Goal: Transaction & Acquisition: Purchase product/service

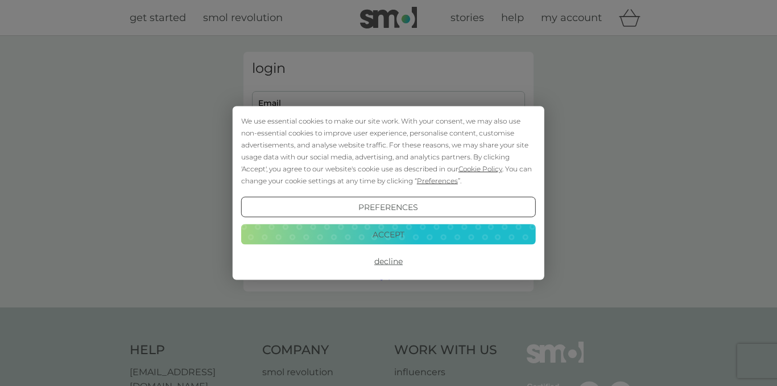
click at [352, 108] on div "We use essential cookies to make our site work. With your consent, we may also …" at bounding box center [389, 192] width 312 height 173
click at [391, 261] on button "Decline" at bounding box center [388, 261] width 295 height 20
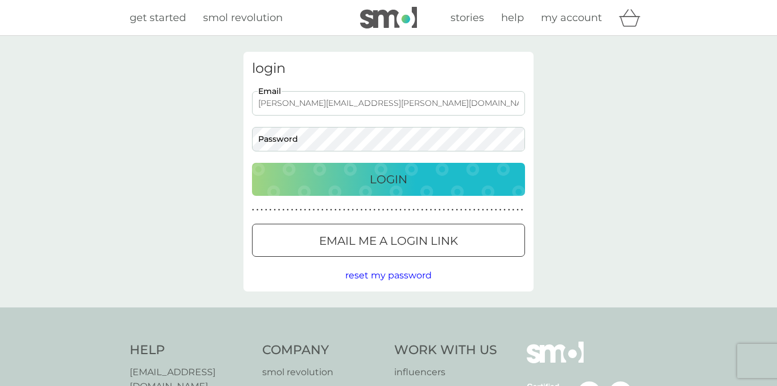
type input "[PERSON_NAME][EMAIL_ADDRESS][PERSON_NAME][DOMAIN_NAME]"
click at [389, 179] on button "Login" at bounding box center [388, 179] width 273 height 33
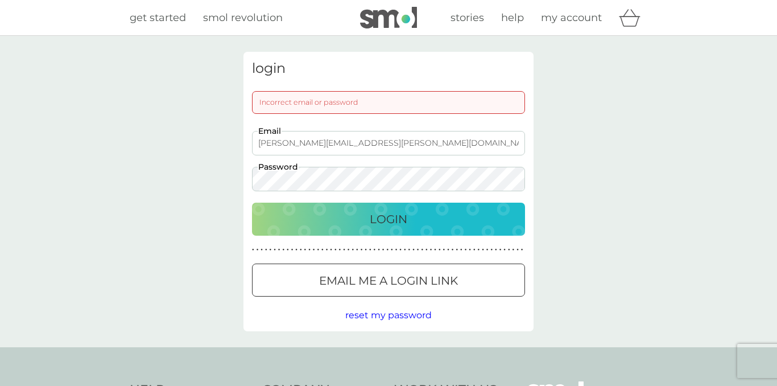
click at [389, 218] on button "Login" at bounding box center [388, 219] width 273 height 33
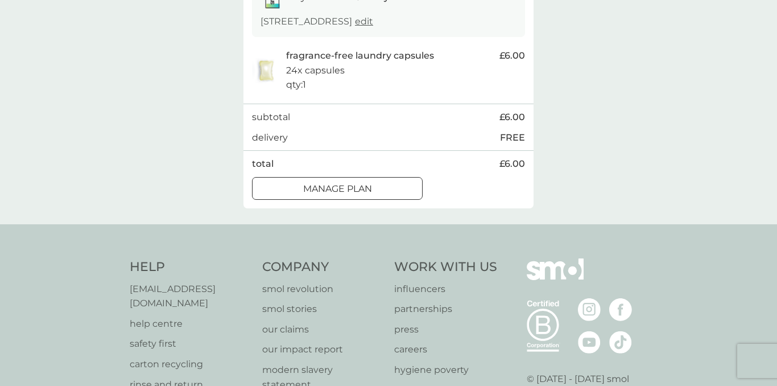
scroll to position [271, 0]
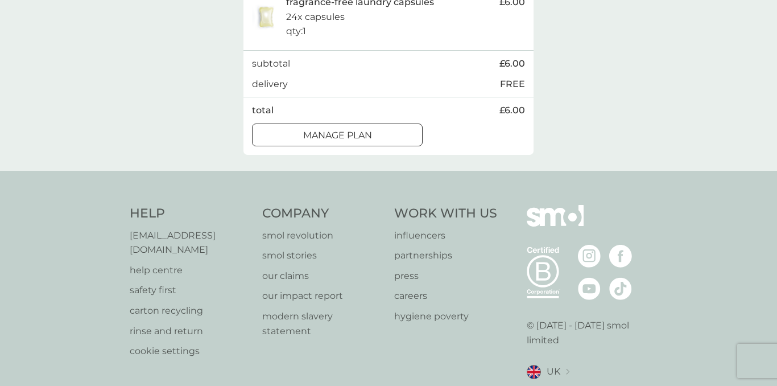
click at [354, 130] on div at bounding box center [337, 135] width 41 height 12
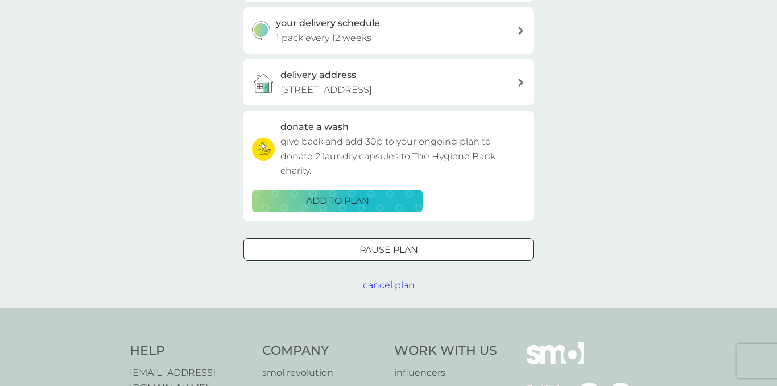
scroll to position [272, 0]
click at [345, 192] on p "ADD TO PLAN" at bounding box center [337, 199] width 63 height 15
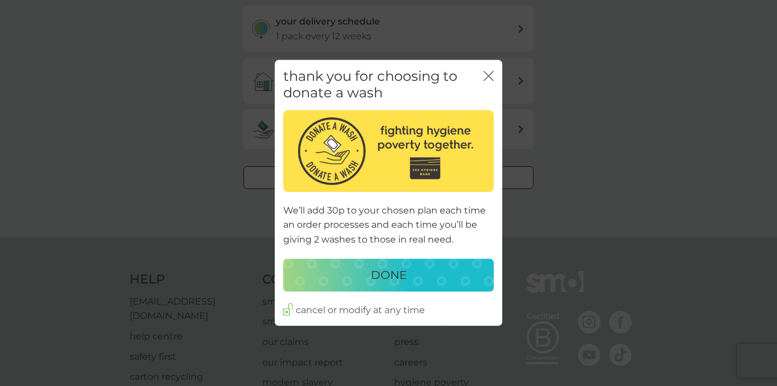
click at [392, 277] on p "DONE" at bounding box center [389, 275] width 36 height 18
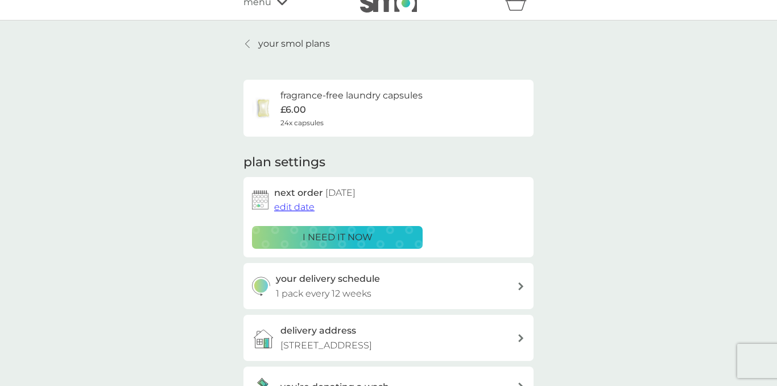
scroll to position [0, 0]
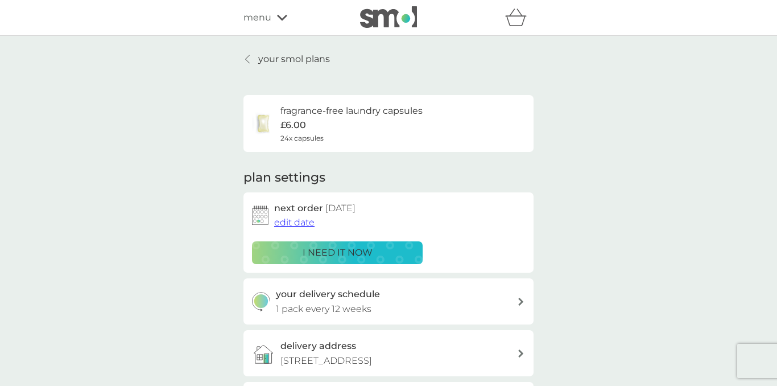
click at [283, 16] on icon at bounding box center [282, 17] width 10 height 7
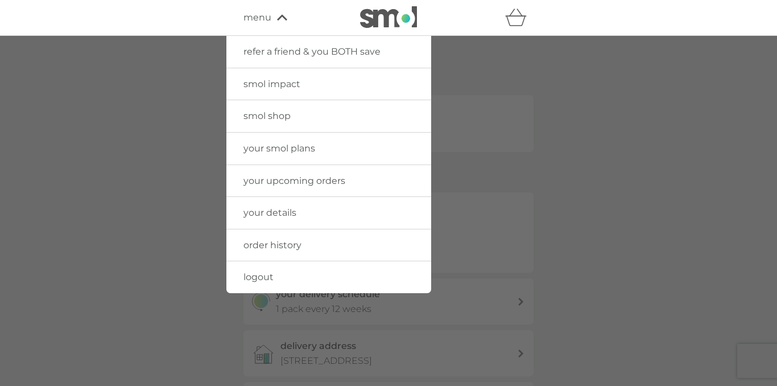
click at [292, 147] on span "your smol plans" at bounding box center [279, 148] width 72 height 11
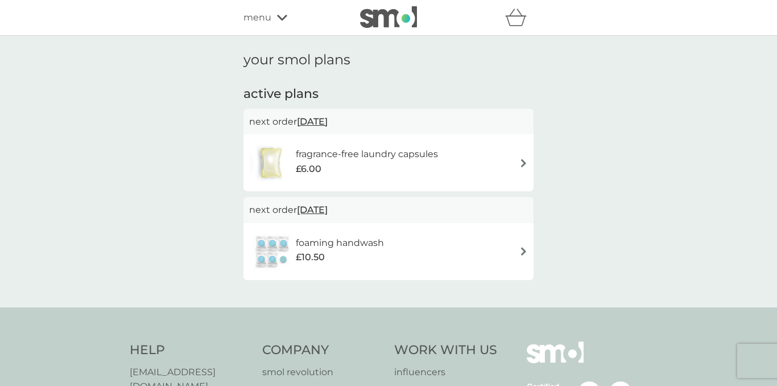
click at [451, 243] on div "foaming handwash £10.50" at bounding box center [388, 252] width 279 height 40
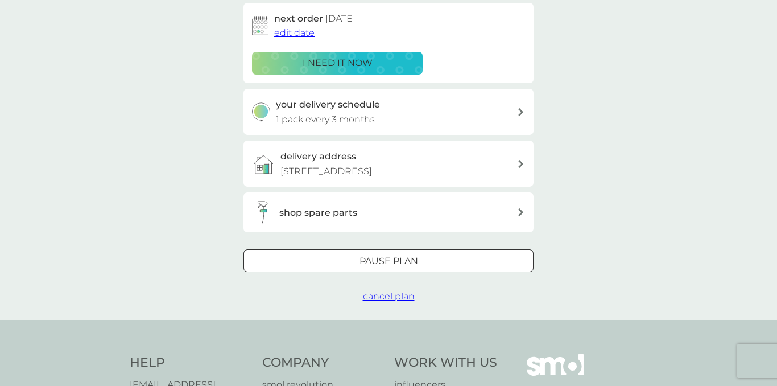
scroll to position [193, 0]
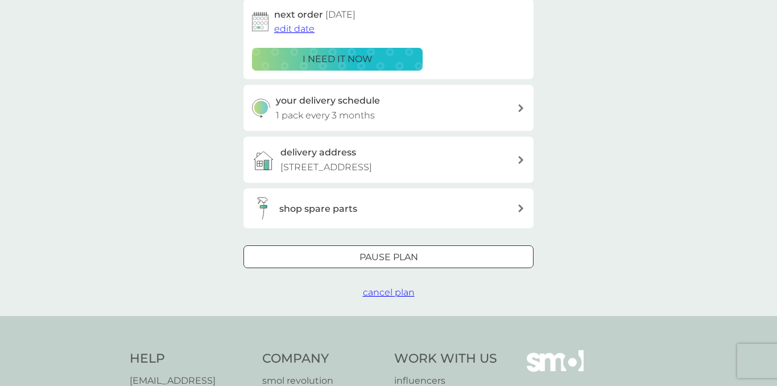
click at [357, 109] on p "1 pack every 3 months" at bounding box center [325, 115] width 99 height 15
select select "3"
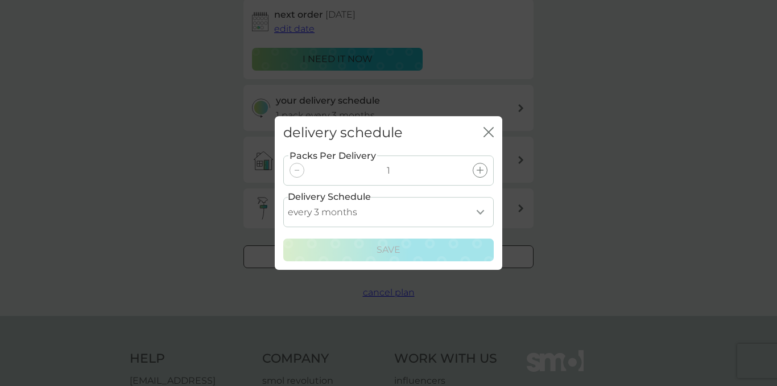
click at [534, 216] on div "delivery schedule close Packs Per Delivery 1 Delivery Schedule every 1 month ev…" at bounding box center [388, 193] width 777 height 386
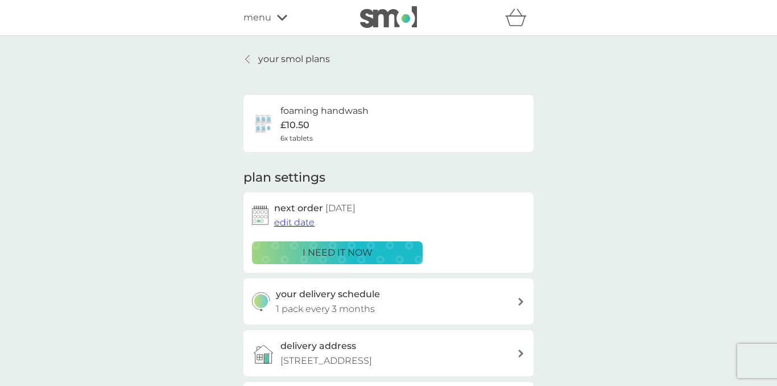
scroll to position [0, 0]
click at [357, 127] on div "foaming handwash £10.50 6x tablets" at bounding box center [324, 124] width 88 height 40
click at [283, 18] on icon at bounding box center [282, 18] width 10 height 6
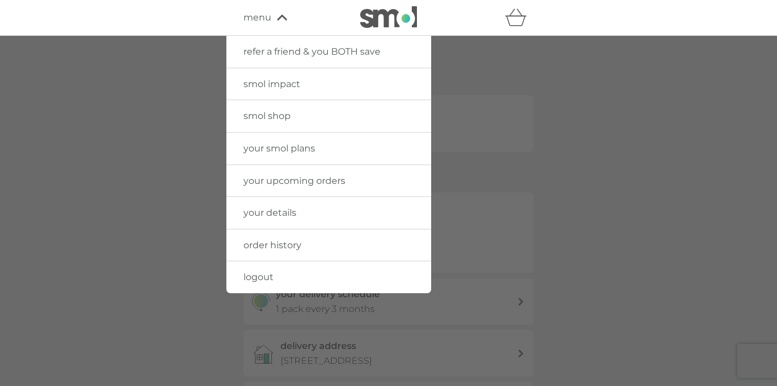
click at [520, 20] on icon "basket" at bounding box center [516, 18] width 22 height 18
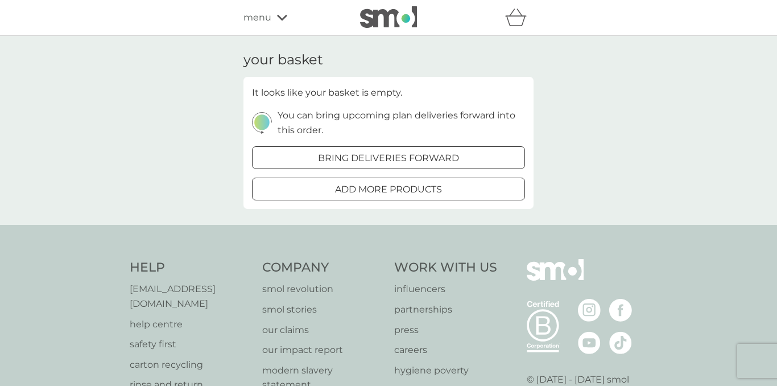
click at [410, 178] on button "add more products" at bounding box center [388, 188] width 273 height 23
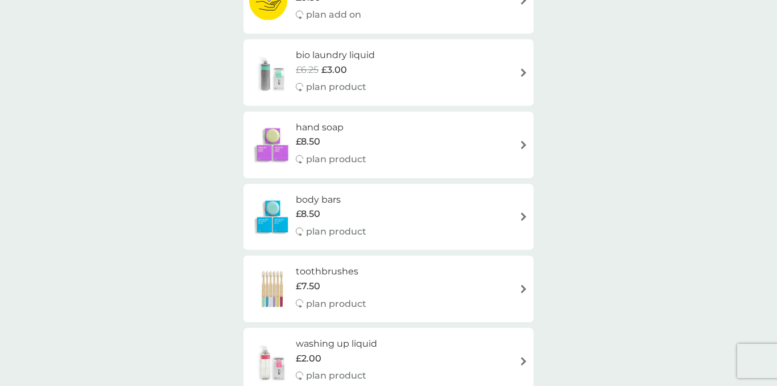
scroll to position [805, 0]
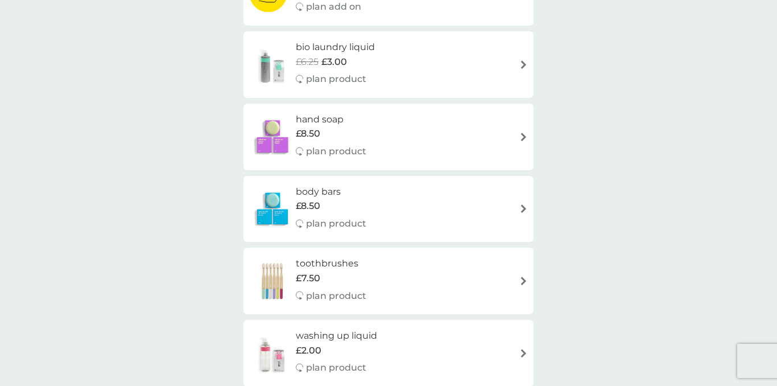
click at [389, 124] on div "hand soap £8.50 plan product" at bounding box center [388, 136] width 279 height 49
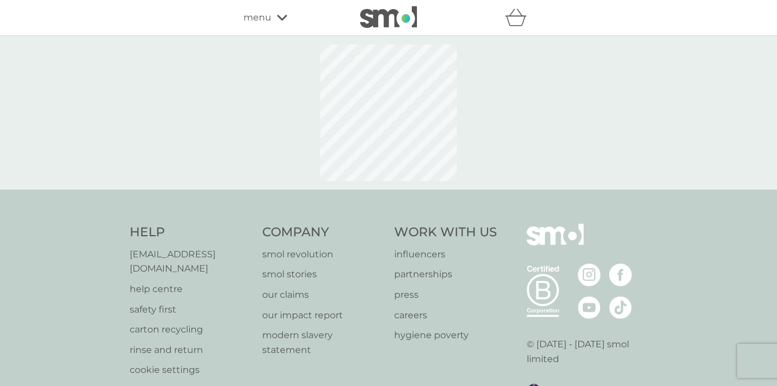
select select "91"
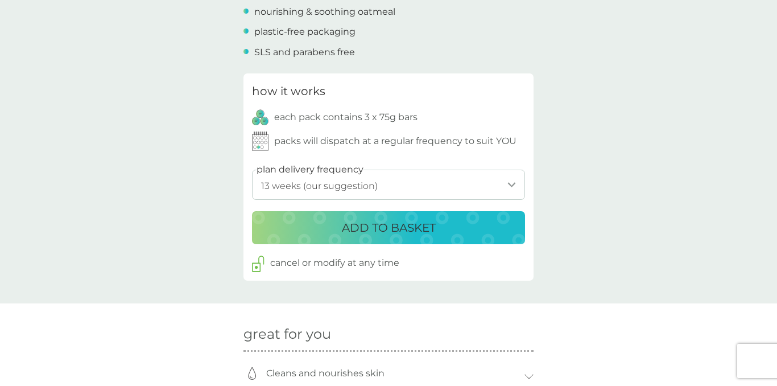
scroll to position [524, 0]
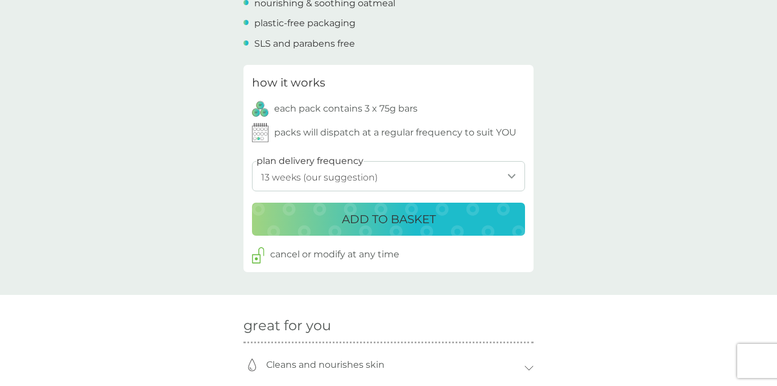
click at [399, 217] on p "ADD TO BASKET" at bounding box center [389, 219] width 94 height 18
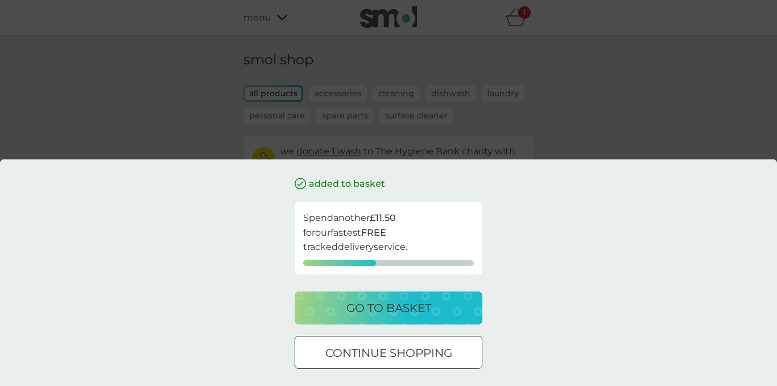
click at [435, 314] on div "go to basket" at bounding box center [388, 308] width 165 height 18
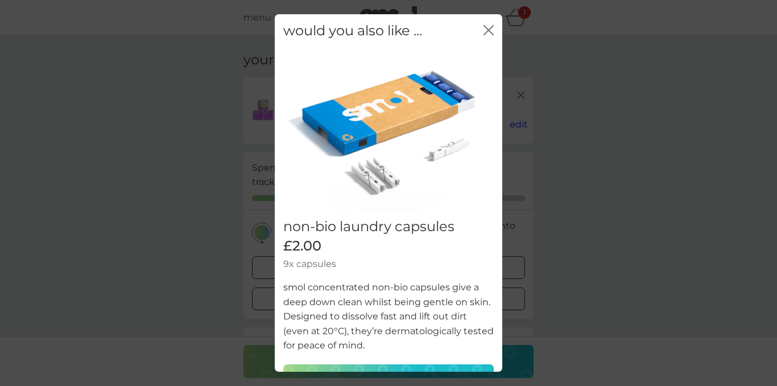
click at [547, 296] on div "would you also like ... close non-bio laundry capsules £2.00 9x capsules smol c…" at bounding box center [388, 193] width 777 height 386
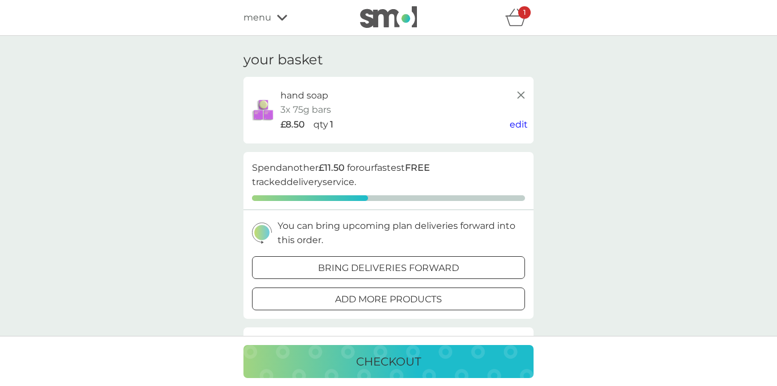
click at [392, 362] on p "checkout" at bounding box center [388, 361] width 65 height 18
click at [520, 94] on line at bounding box center [521, 95] width 7 height 7
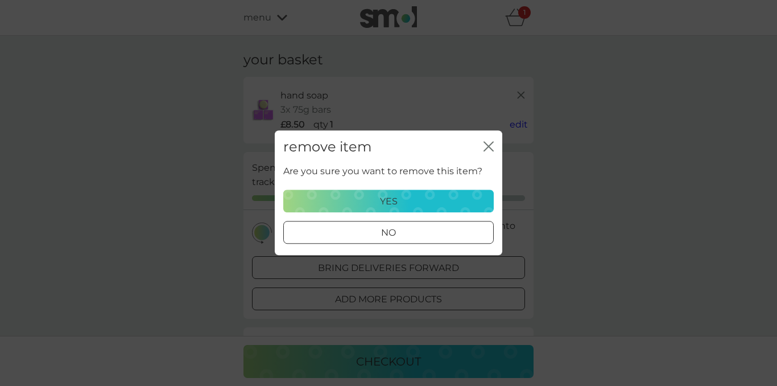
click at [408, 205] on div "yes" at bounding box center [389, 201] width 196 height 15
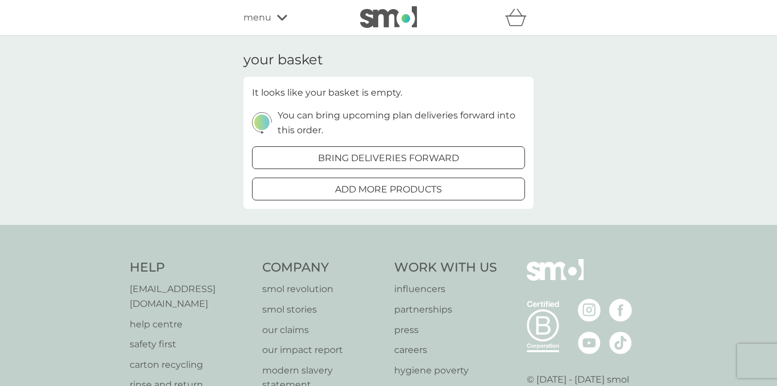
click at [432, 185] on p "add more products" at bounding box center [388, 189] width 107 height 15
